Goal: Use online tool/utility: Use online tool/utility

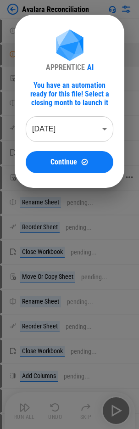
drag, startPoint x: 53, startPoint y: 162, endPoint x: 19, endPoint y: 175, distance: 36.5
click at [53, 157] on span "Continue" at bounding box center [63, 161] width 27 height 7
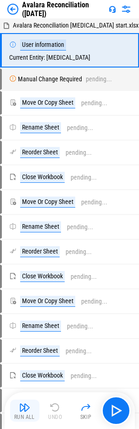
click at [25, 157] on div "Run All" at bounding box center [24, 417] width 21 height 6
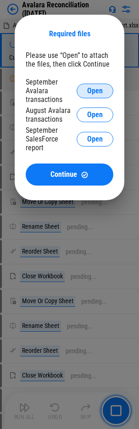
click at [92, 89] on span "Open" at bounding box center [95, 90] width 16 height 7
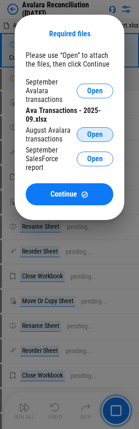
click at [86, 136] on button "Open" at bounding box center [95, 134] width 37 height 15
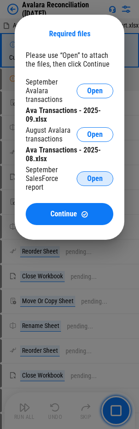
click at [95, 157] on span "Open" at bounding box center [95, 178] width 16 height 7
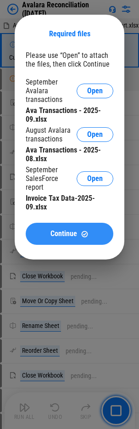
click at [74, 157] on span "Continue" at bounding box center [63, 233] width 27 height 7
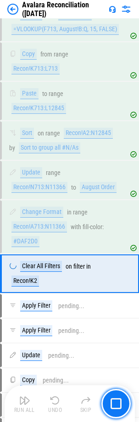
scroll to position [26979, 0]
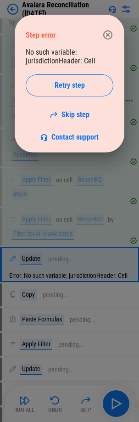
drag, startPoint x: 73, startPoint y: 113, endPoint x: 3, endPoint y: 151, distance: 79.5
click at [73, 113] on link "Skip step" at bounding box center [70, 114] width 40 height 9
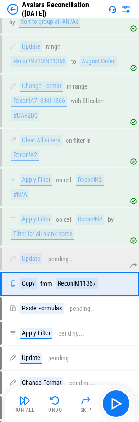
drag, startPoint x: 22, startPoint y: 398, endPoint x: 0, endPoint y: 399, distance: 22.1
click at [22, 157] on img "button" at bounding box center [24, 400] width 11 height 11
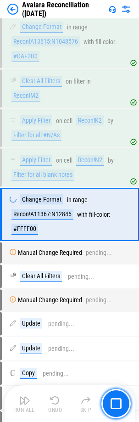
scroll to position [27460, 0]
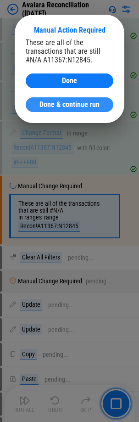
click at [56, 103] on span "Done & continue run" at bounding box center [69, 104] width 60 height 7
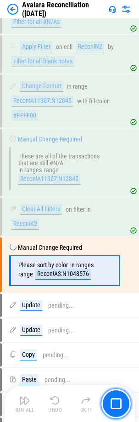
scroll to position [27623, 0]
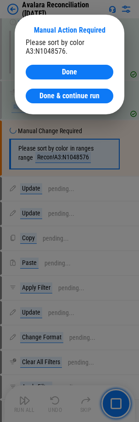
drag, startPoint x: 4, startPoint y: 112, endPoint x: 69, endPoint y: 98, distance: 66.1
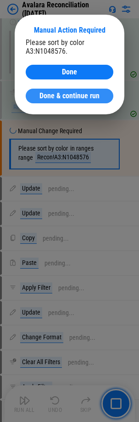
click at [69, 98] on span "Done & continue run" at bounding box center [69, 95] width 60 height 7
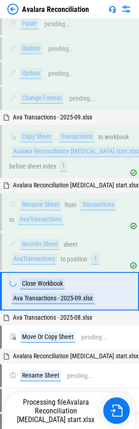
scroll to position [21215, 0]
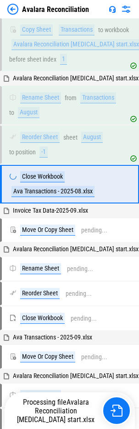
scroll to position [21426, 0]
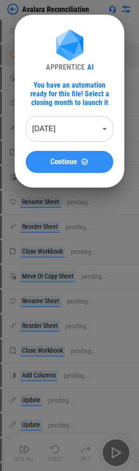
click at [70, 157] on button "Continue" at bounding box center [70, 162] width 88 height 22
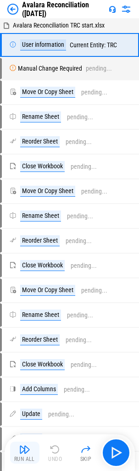
click at [22, 157] on img "button" at bounding box center [24, 449] width 11 height 11
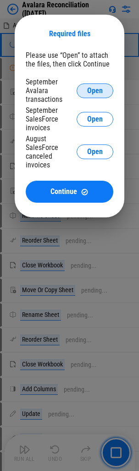
click at [88, 94] on span "Open" at bounding box center [95, 90] width 16 height 7
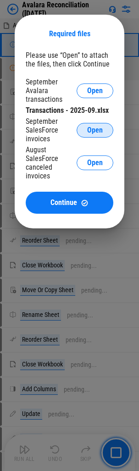
click at [102, 132] on span "Open" at bounding box center [95, 130] width 16 height 7
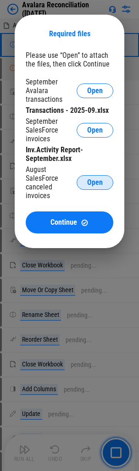
click at [97, 157] on span "Open" at bounding box center [95, 182] width 16 height 7
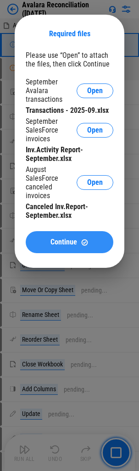
click at [48, 157] on div "Continue" at bounding box center [70, 243] width 66 height 8
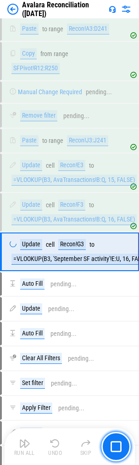
scroll to position [32728, 0]
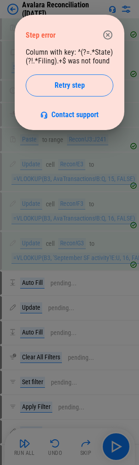
drag, startPoint x: 70, startPoint y: 82, endPoint x: 1, endPoint y: 99, distance: 71.4
click at [70, 82] on span "Retry step" at bounding box center [70, 85] width 30 height 7
click at [109, 36] on icon "button" at bounding box center [107, 34] width 9 height 9
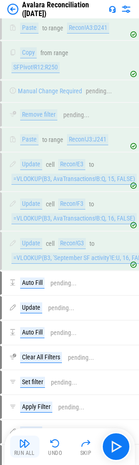
click at [24, 157] on div "Run All" at bounding box center [24, 453] width 21 height 6
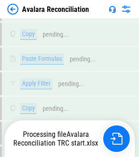
scroll to position [20428, 0]
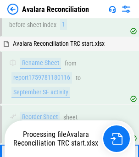
scroll to position [29538, 0]
